Goal: Entertainment & Leisure: Consume media (video, audio)

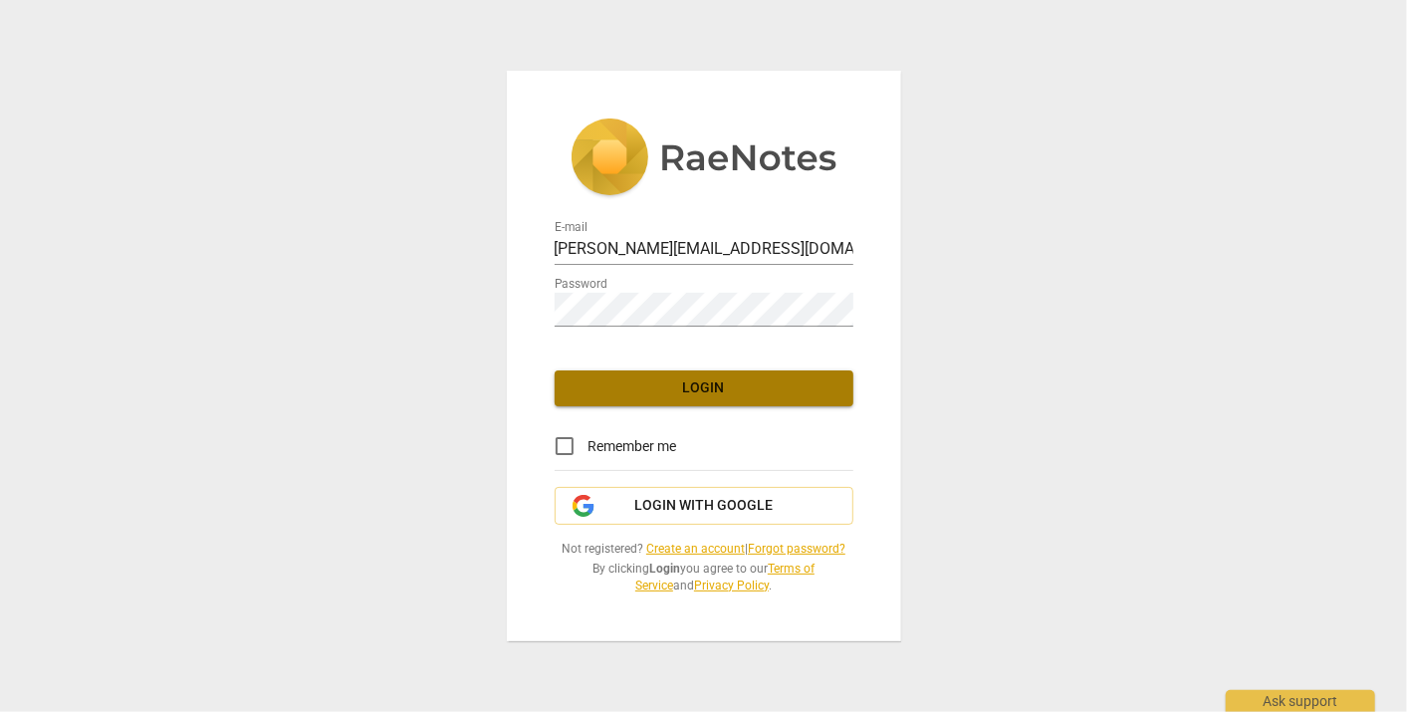
click at [738, 378] on span "Login" at bounding box center [703, 388] width 267 height 20
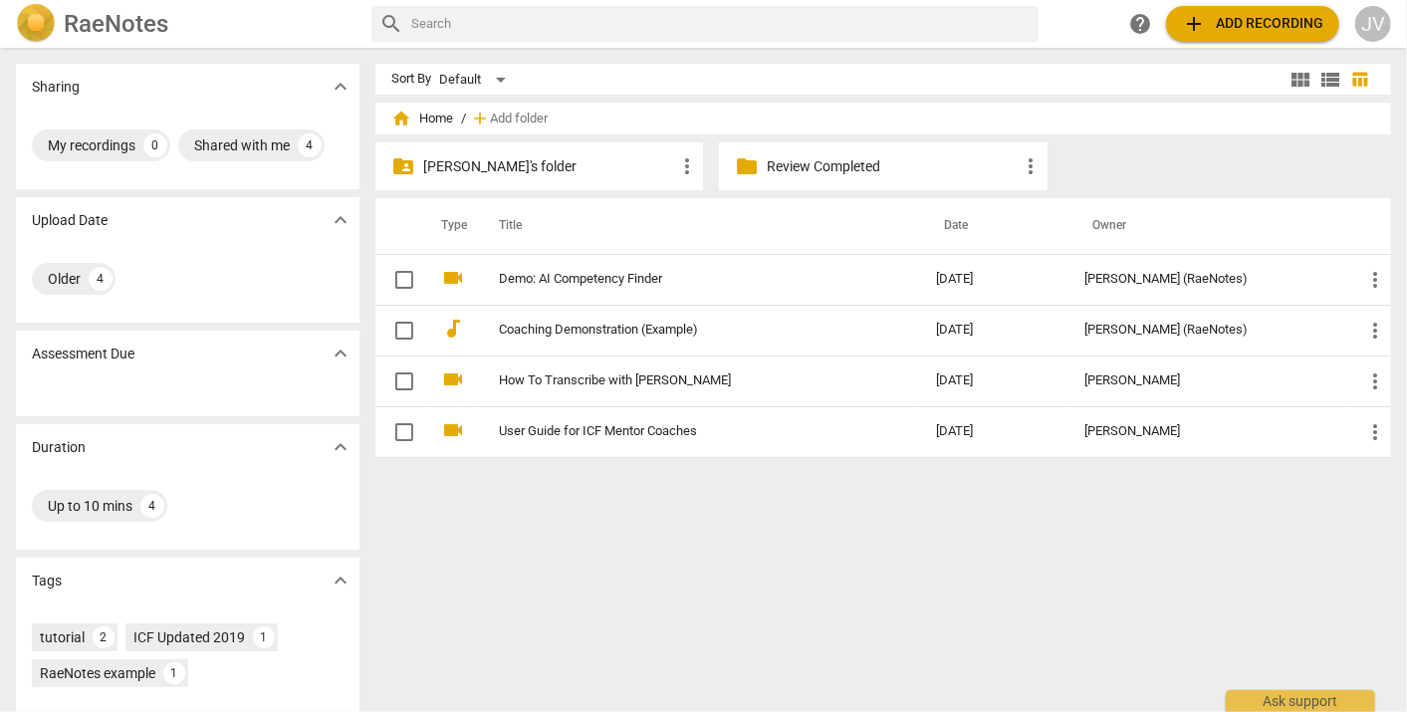
click at [544, 163] on p "[PERSON_NAME]'s folder" at bounding box center [549, 166] width 252 height 21
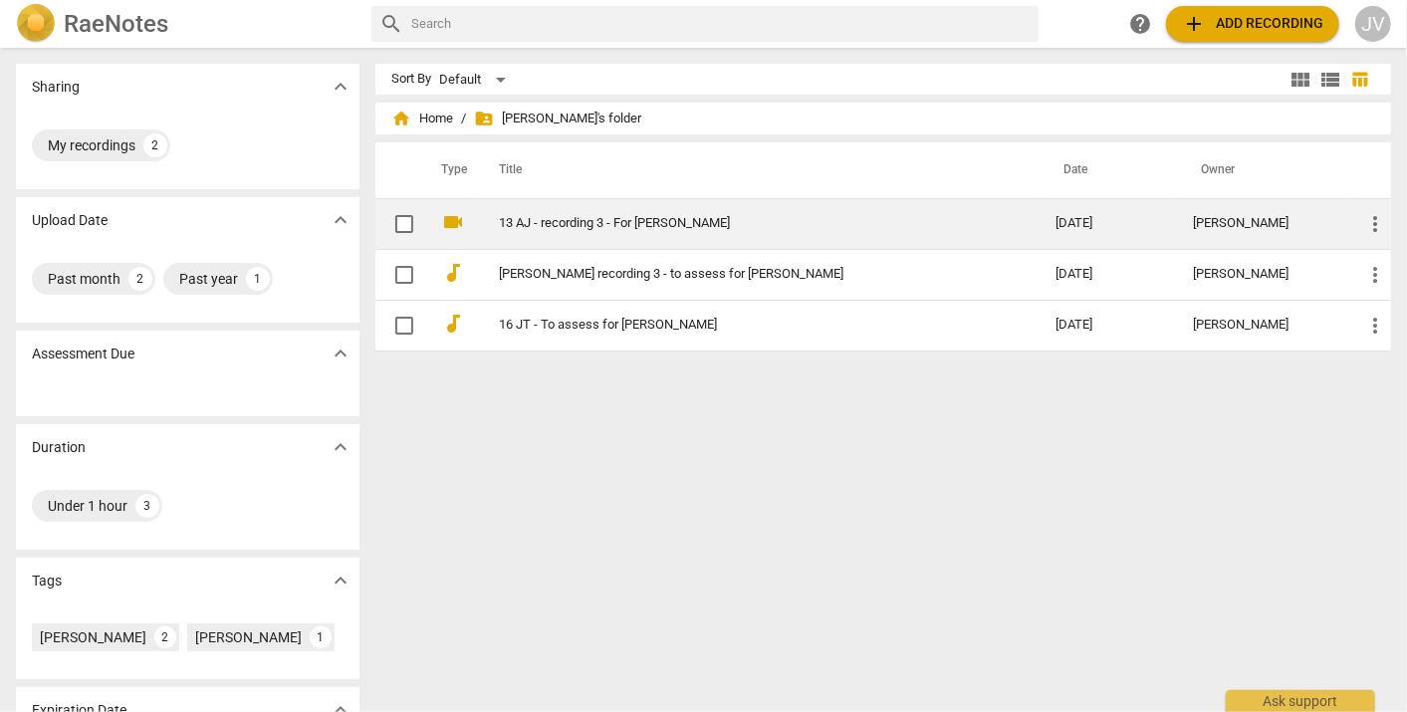
click at [749, 219] on link "13 AJ - recording 3 - For [PERSON_NAME]" at bounding box center [741, 223] width 485 height 15
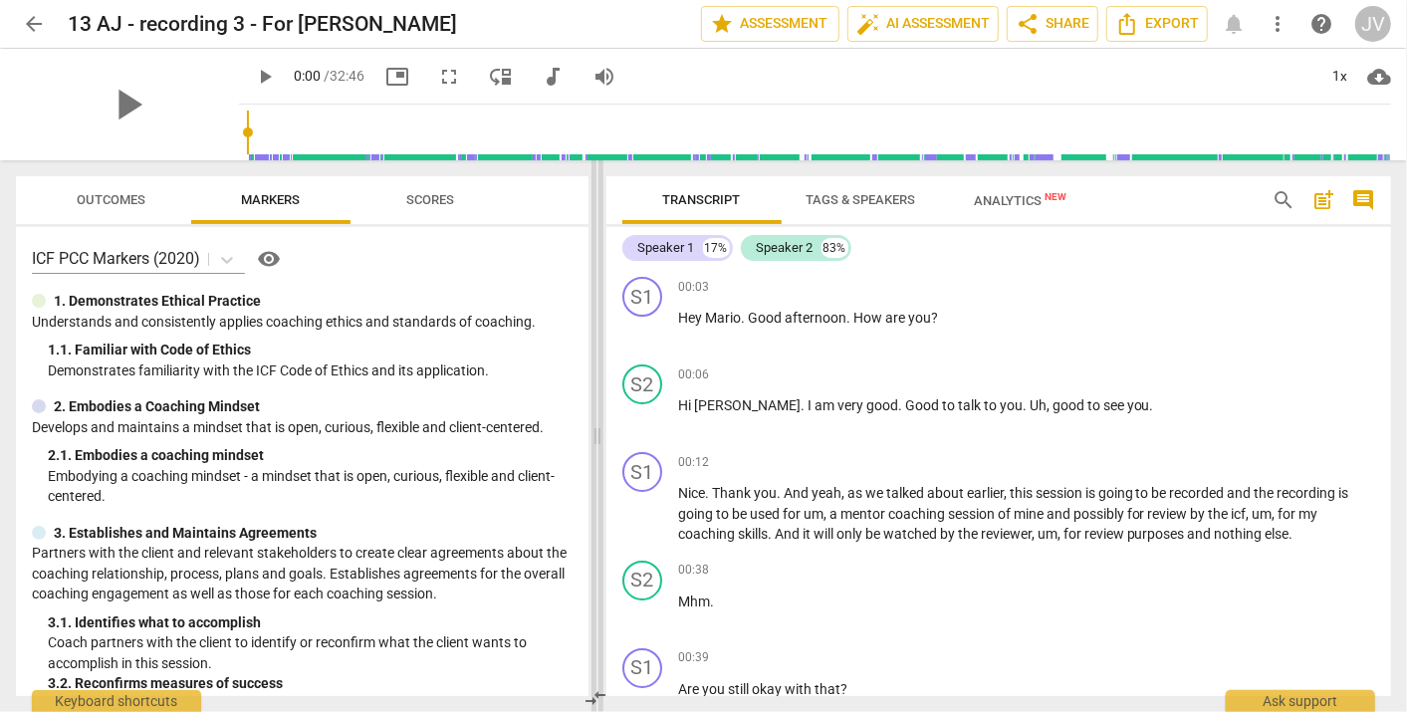
drag, startPoint x: 702, startPoint y: 297, endPoint x: 594, endPoint y: 299, distance: 107.5
click at [594, 299] on span at bounding box center [597, 435] width 12 height 551
click at [253, 74] on span "play_arrow" at bounding box center [265, 77] width 24 height 24
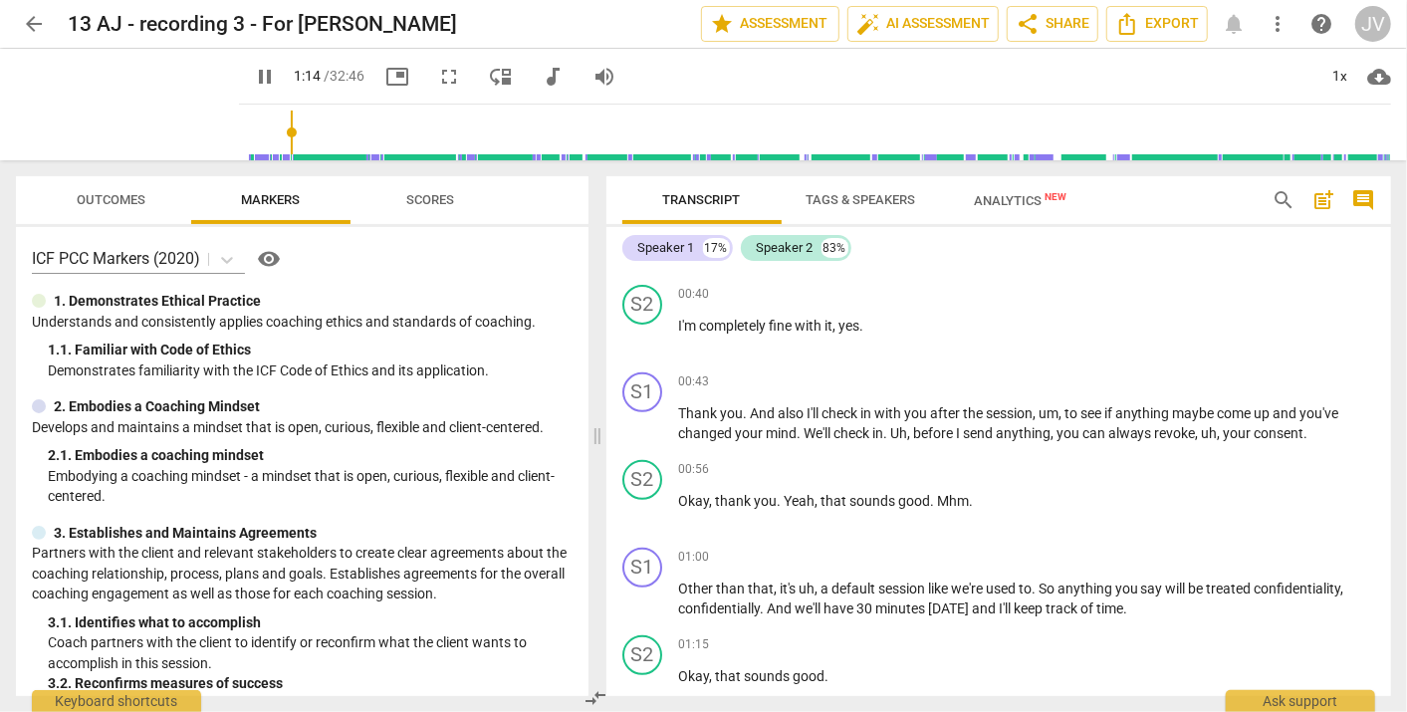
scroll to position [961, 0]
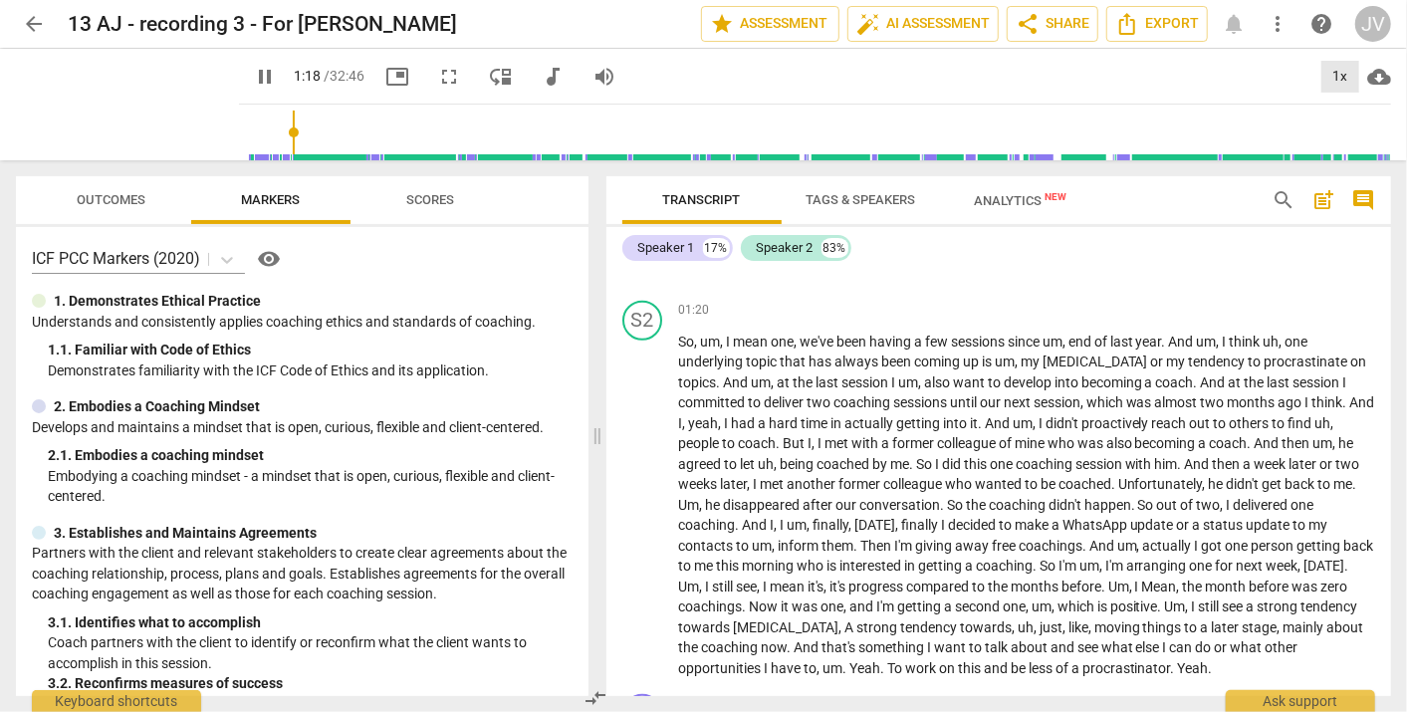
click at [1335, 80] on div "1x" at bounding box center [1340, 77] width 38 height 32
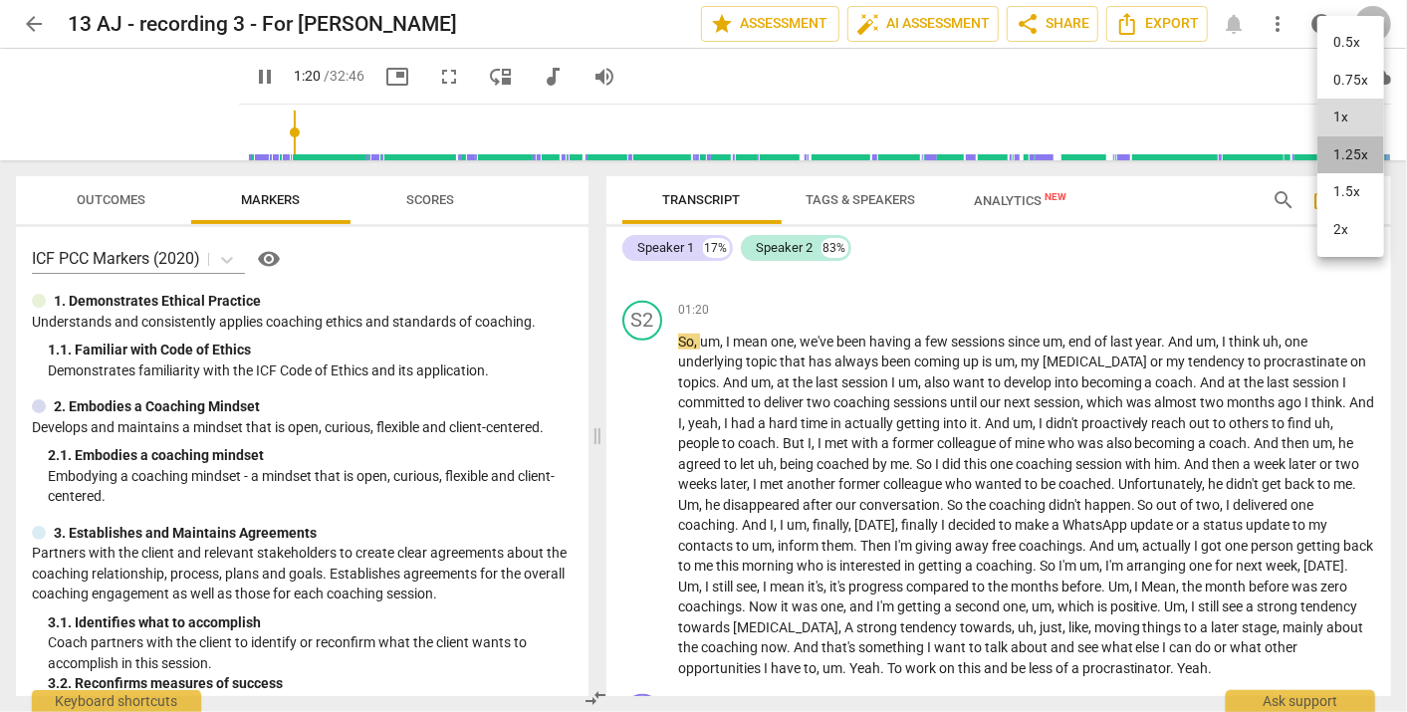
click at [1365, 170] on li "1.25x" at bounding box center [1350, 155] width 67 height 38
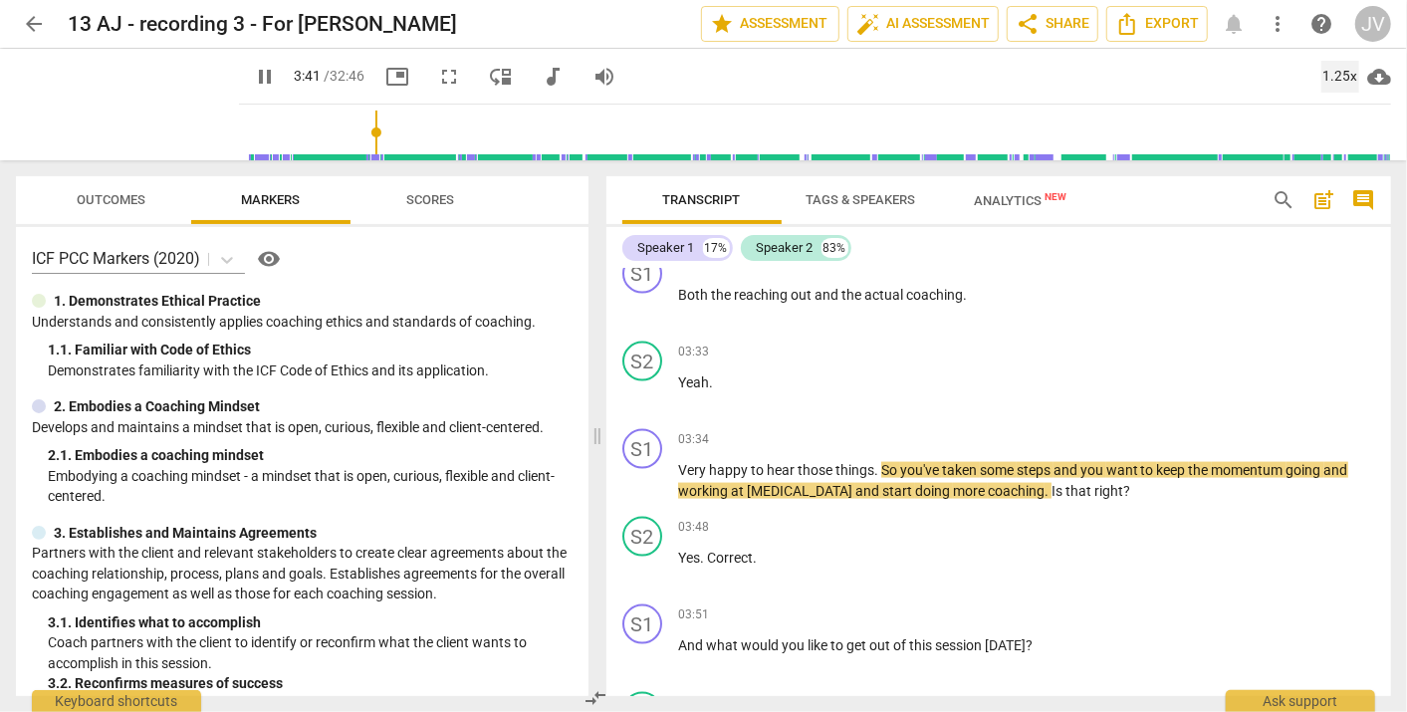
scroll to position [1581, 0]
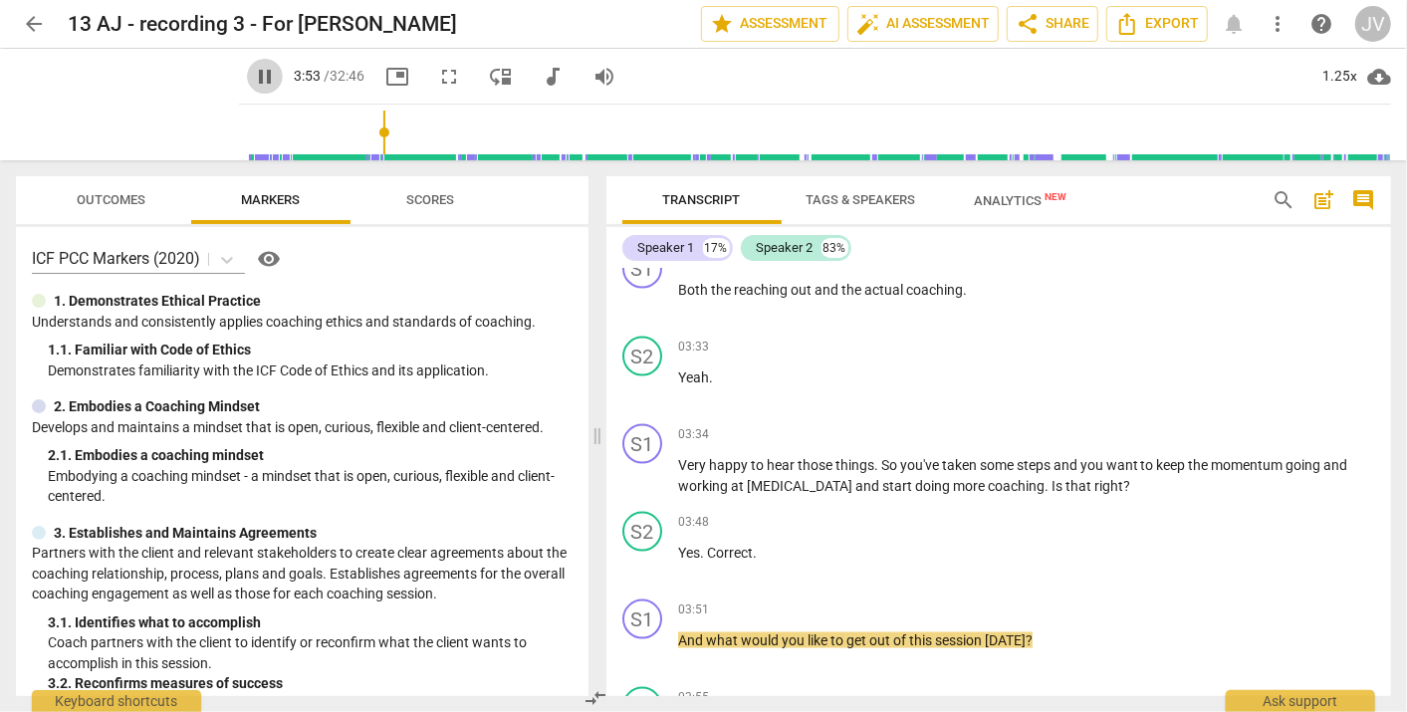
click at [253, 72] on span "pause" at bounding box center [265, 77] width 24 height 24
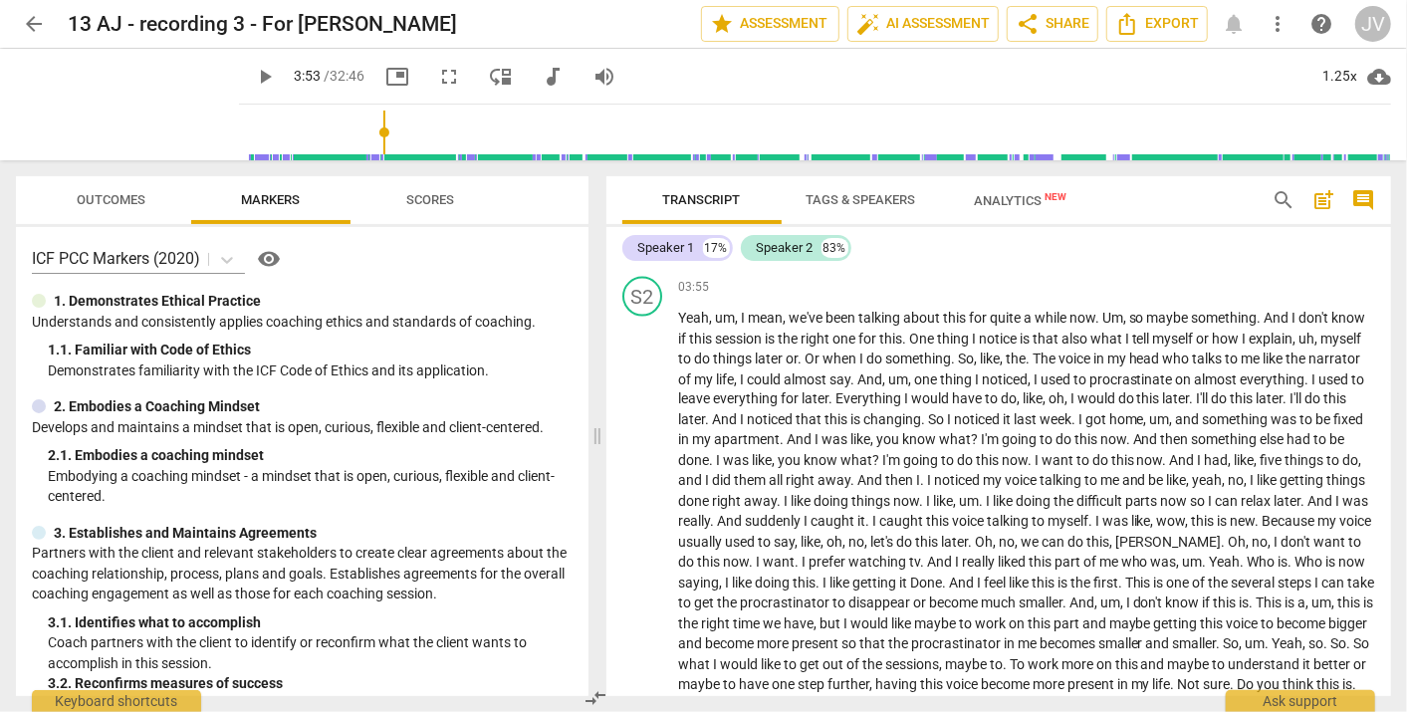
scroll to position [2017, 0]
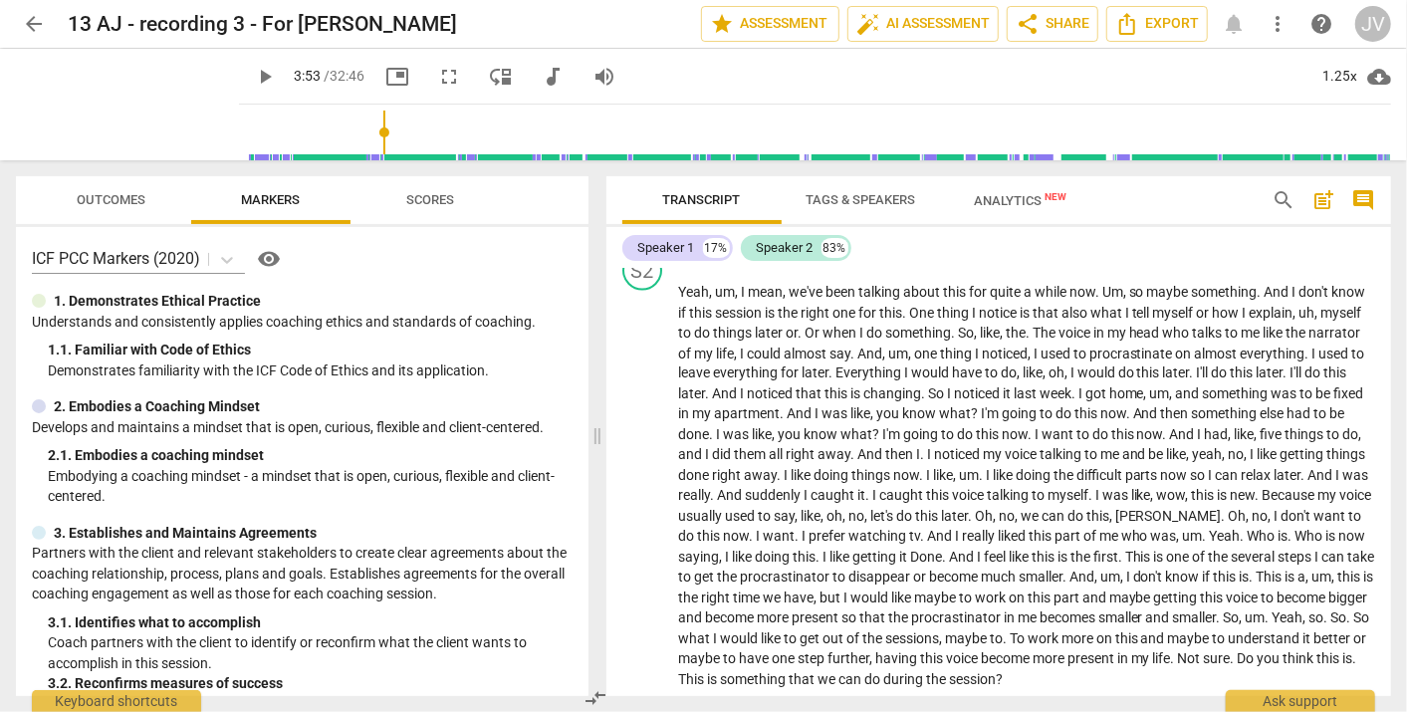
click at [253, 81] on span "play_arrow" at bounding box center [265, 77] width 24 height 24
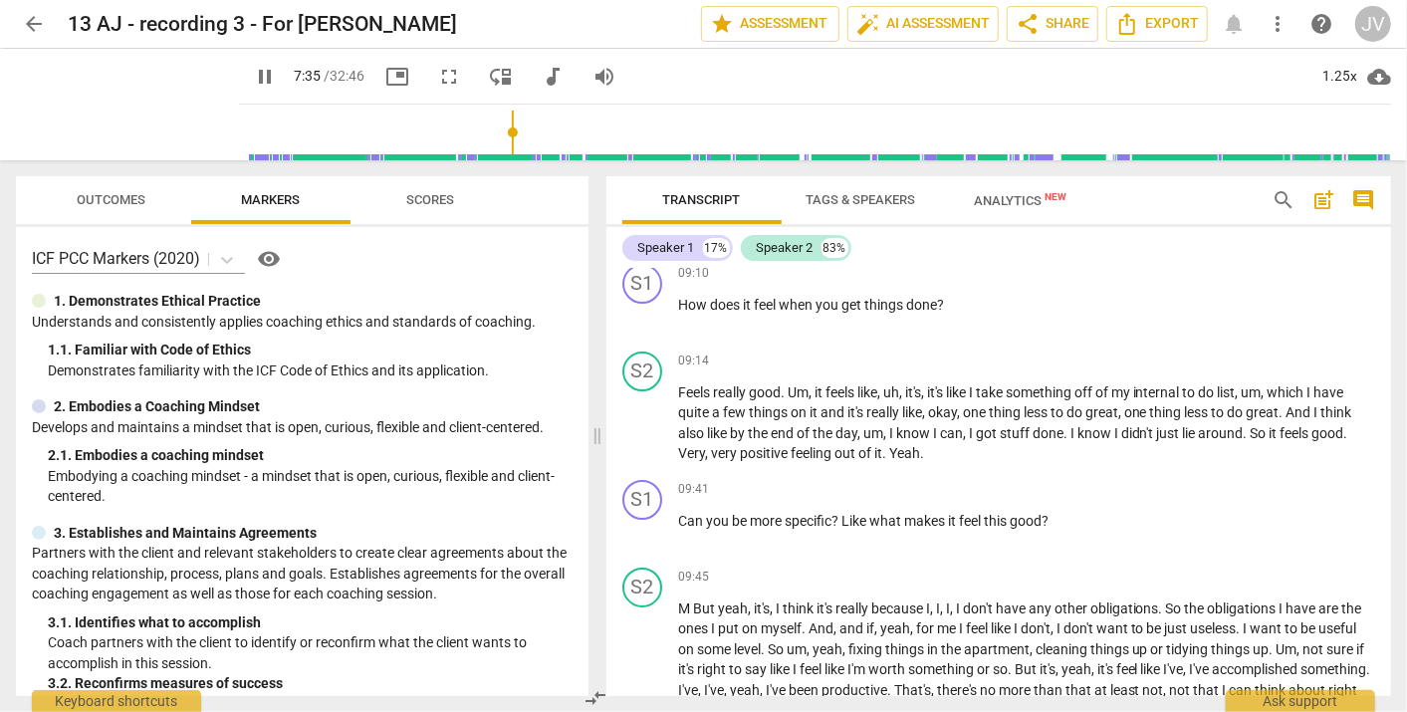
scroll to position [3980, 0]
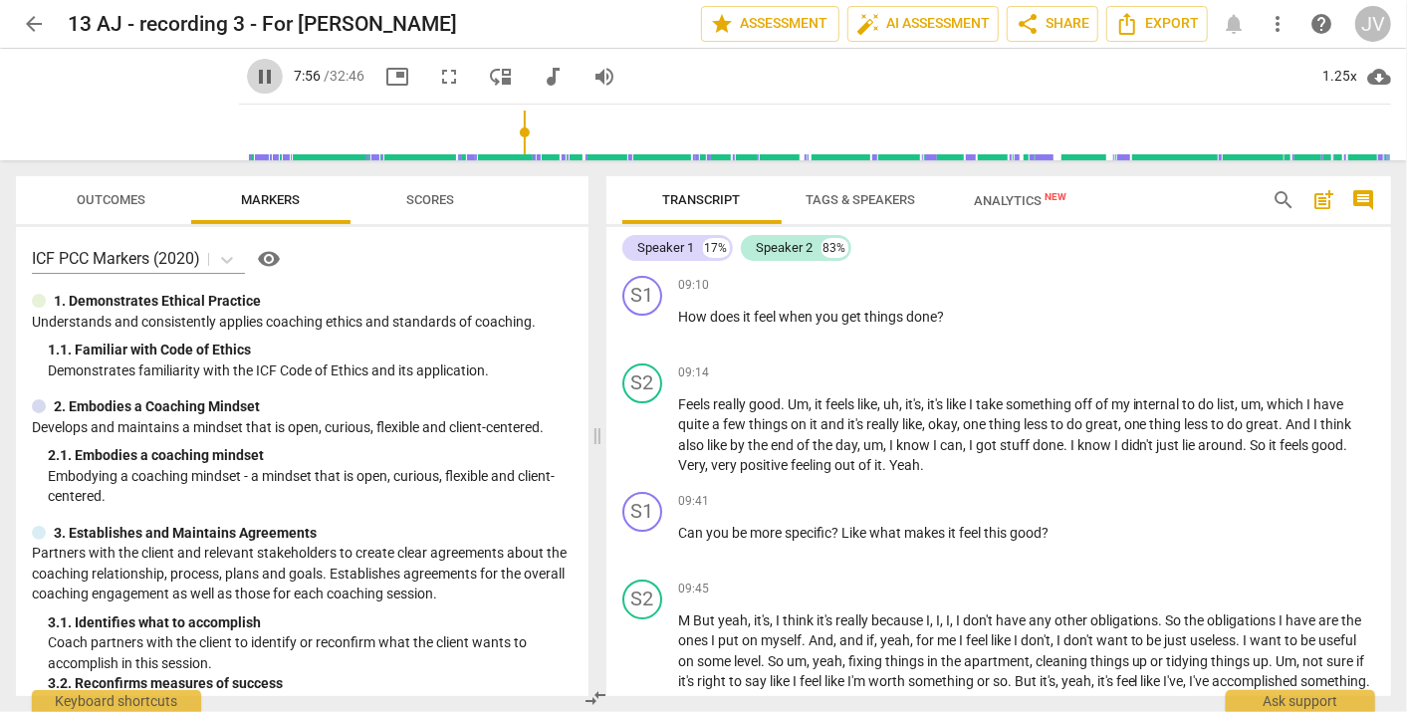
click at [253, 67] on span "pause" at bounding box center [265, 77] width 24 height 24
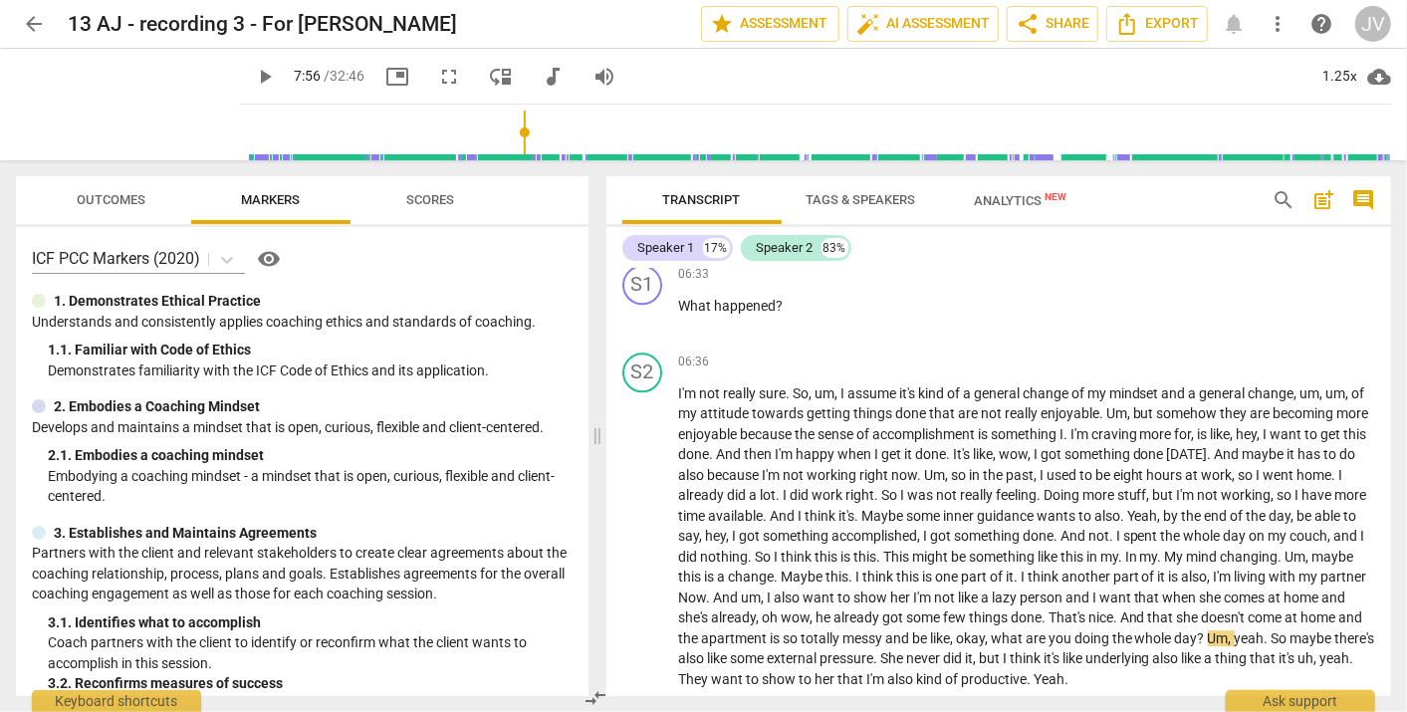
scroll to position [3000, 0]
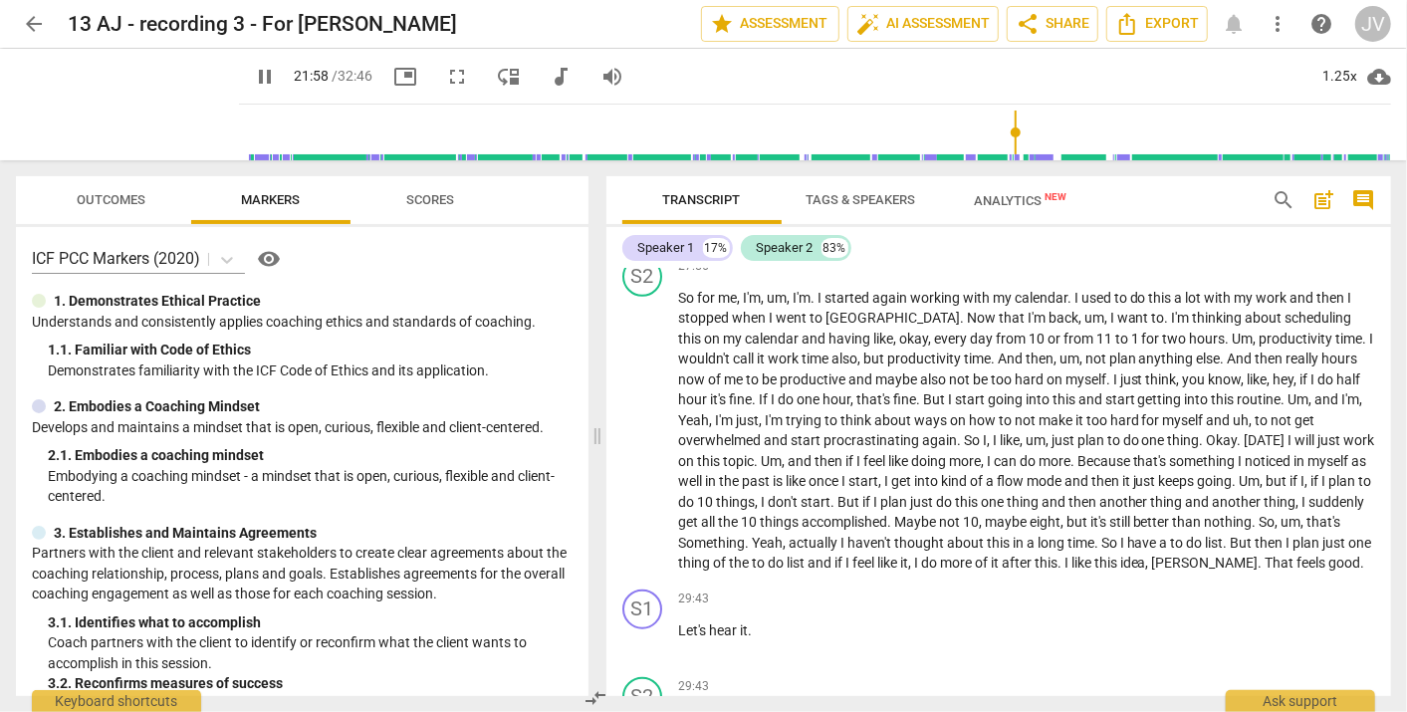
scroll to position [9260, 0]
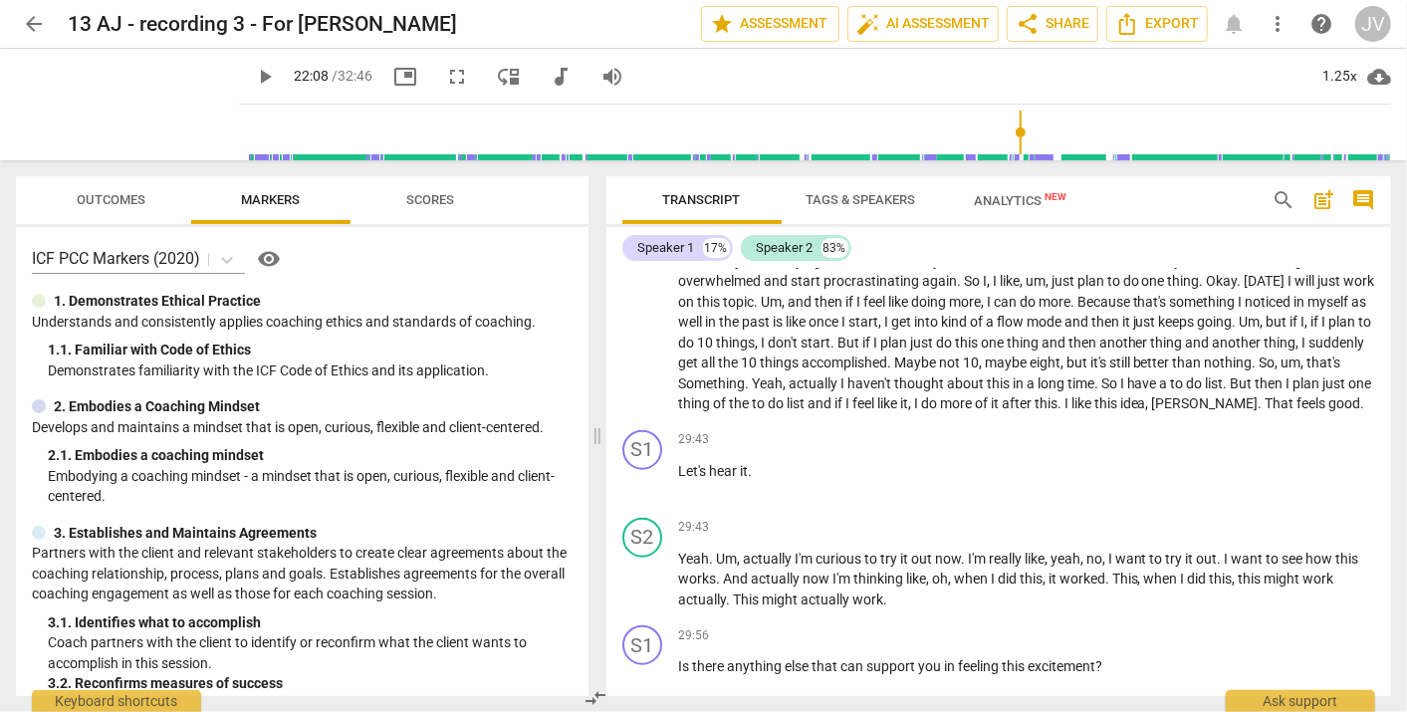
scroll to position [9423, 0]
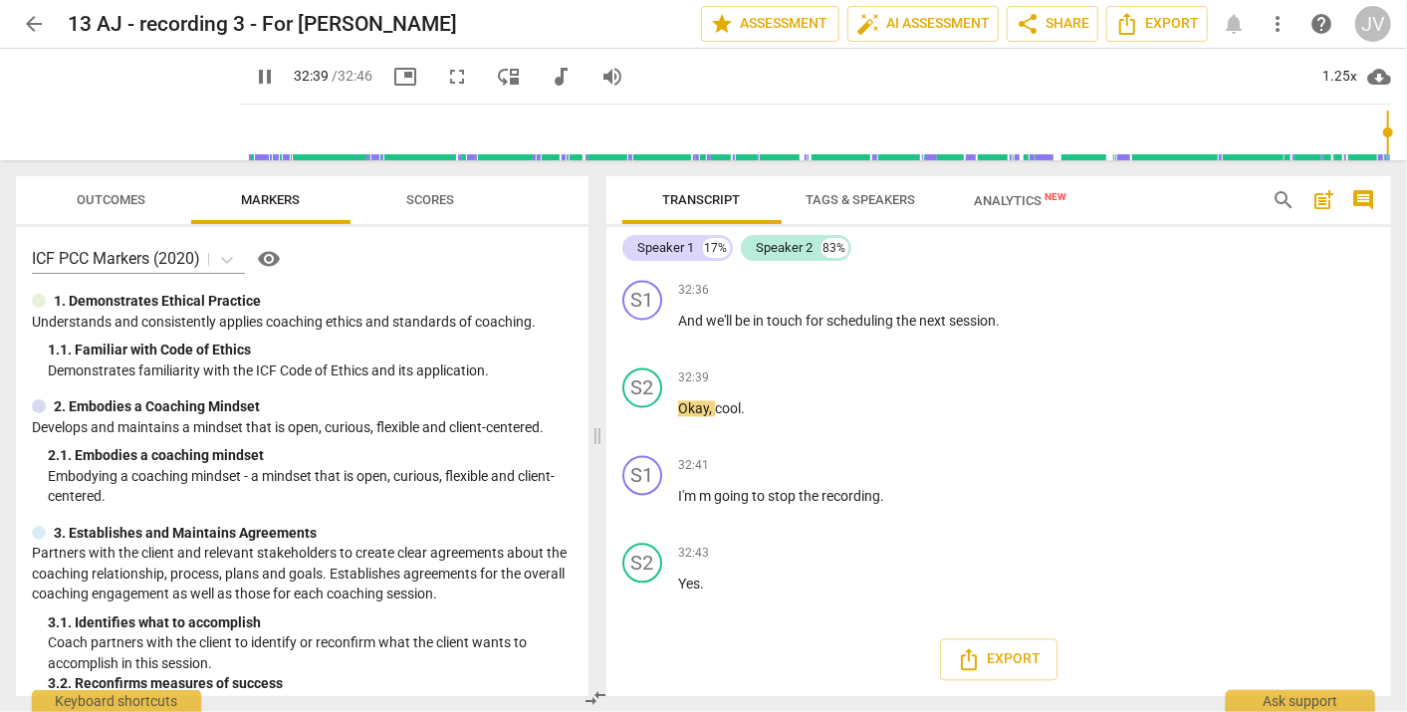
scroll to position [13481, 0]
type input "1966"
